Goal: Transaction & Acquisition: Purchase product/service

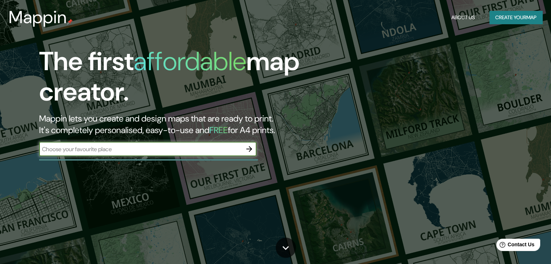
click at [503, 14] on button "Create your map" at bounding box center [515, 17] width 53 height 13
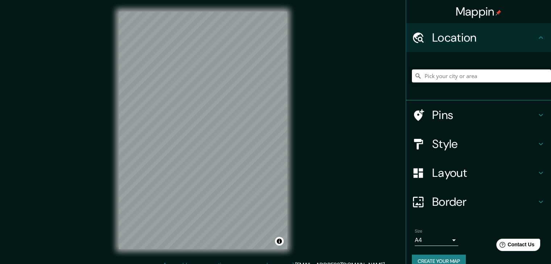
click at [483, 32] on h4 "Location" at bounding box center [484, 37] width 104 height 14
click at [491, 73] on input "Pick your city or area" at bounding box center [481, 76] width 139 height 13
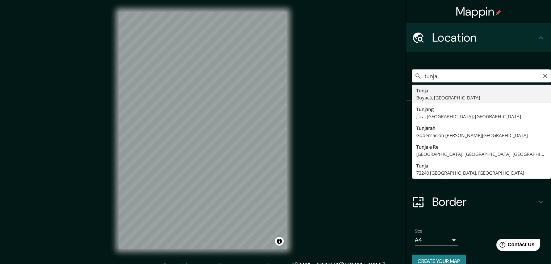
type input "Tunja, Boyacá, [GEOGRAPHIC_DATA]"
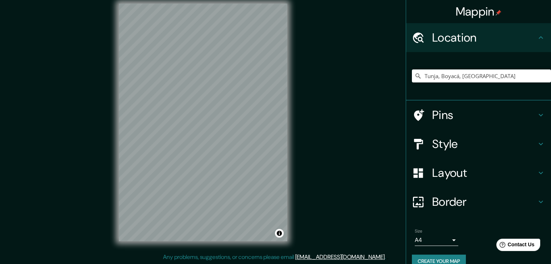
scroll to position [8, 0]
click at [461, 141] on h4 "Style" at bounding box center [484, 144] width 104 height 14
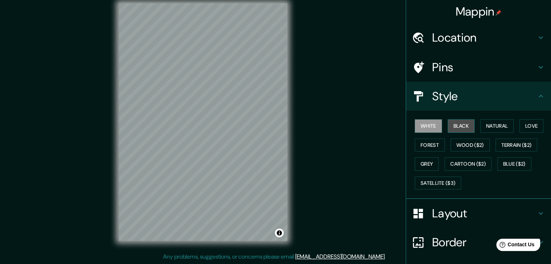
click at [459, 129] on button "Black" at bounding box center [461, 125] width 27 height 13
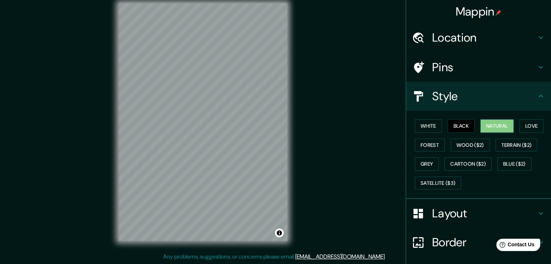
click at [493, 124] on button "Natural" at bounding box center [496, 125] width 33 height 13
click at [519, 125] on button "Love" at bounding box center [531, 125] width 24 height 13
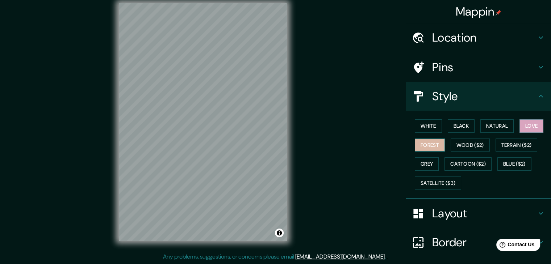
click at [422, 139] on button "Forest" at bounding box center [430, 145] width 30 height 13
click at [452, 143] on button "Wood ($2)" at bounding box center [469, 145] width 39 height 13
click at [379, 187] on div "Mappin Location [GEOGRAPHIC_DATA], [GEOGRAPHIC_DATA], [GEOGRAPHIC_DATA] Pins St…" at bounding box center [275, 128] width 551 height 273
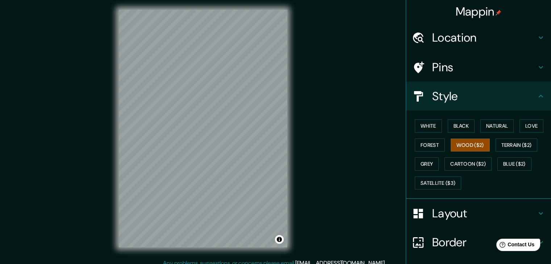
scroll to position [0, 0]
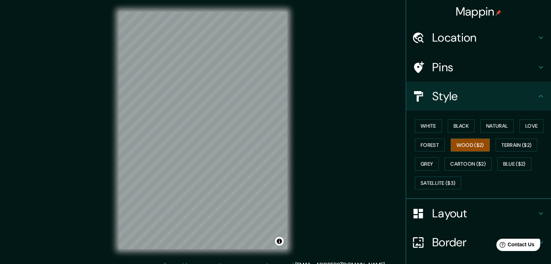
click at [352, 250] on div "Mappin Location [GEOGRAPHIC_DATA], [GEOGRAPHIC_DATA], [GEOGRAPHIC_DATA] Pins St…" at bounding box center [275, 136] width 551 height 273
